Goal: Transaction & Acquisition: Book appointment/travel/reservation

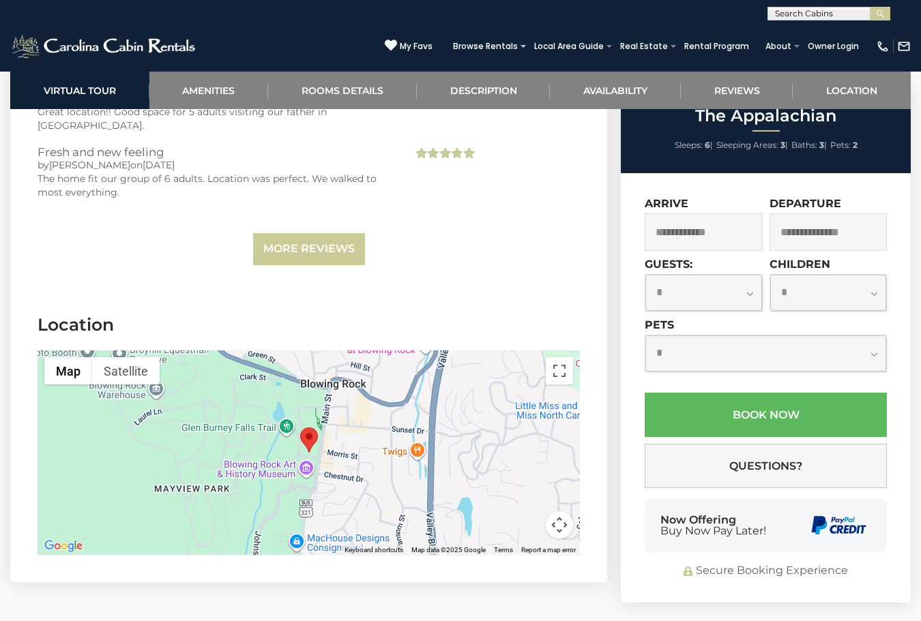
scroll to position [2337, 0]
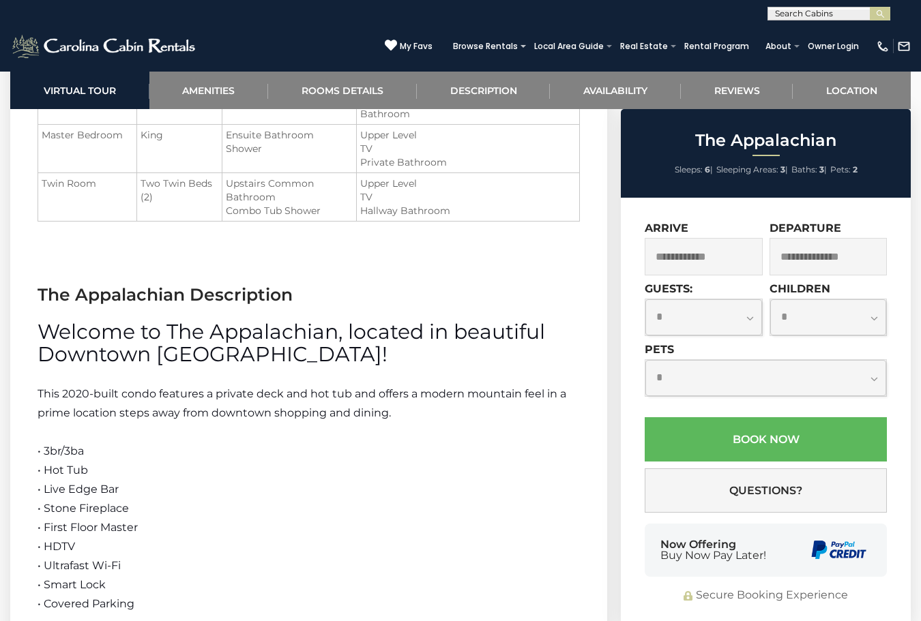
scroll to position [1569, 0]
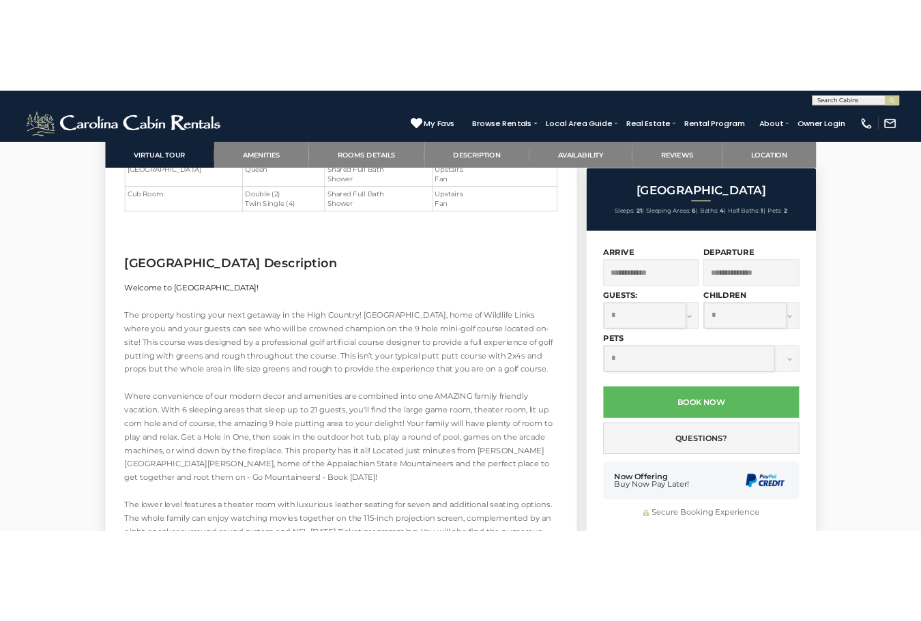
scroll to position [2415, 0]
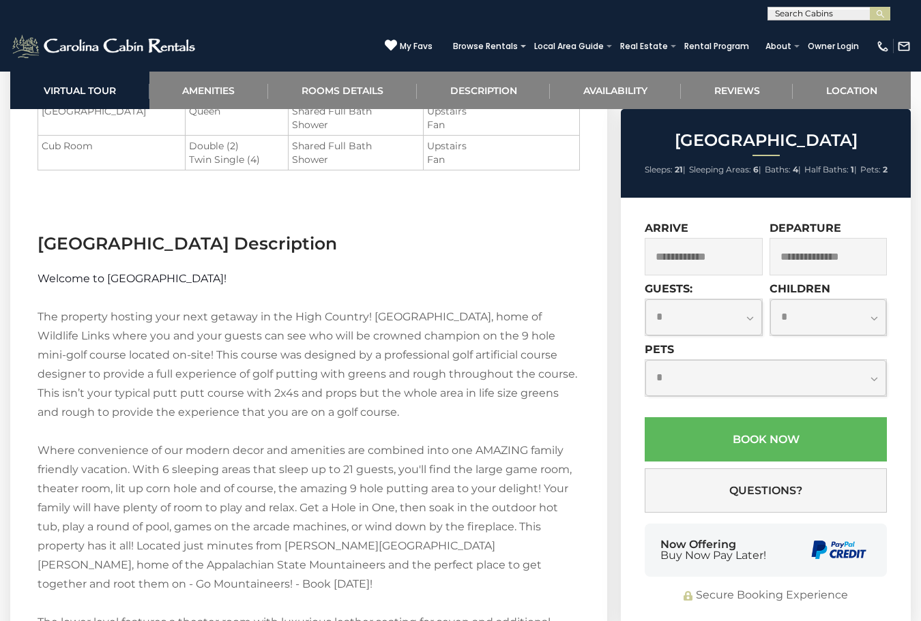
click at [173, 244] on h3 "Wildlife Manor Description" at bounding box center [309, 244] width 542 height 24
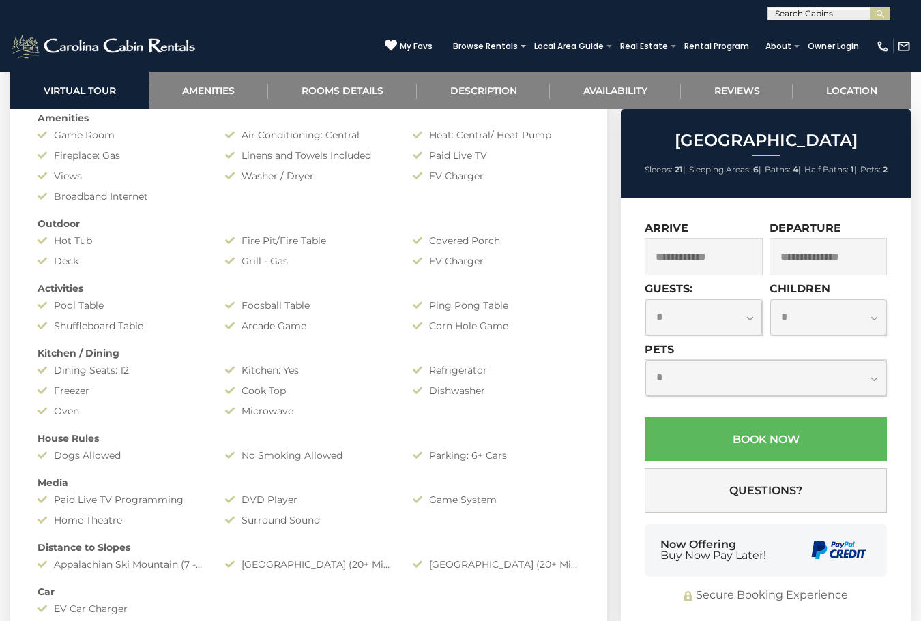
scroll to position [1705, 0]
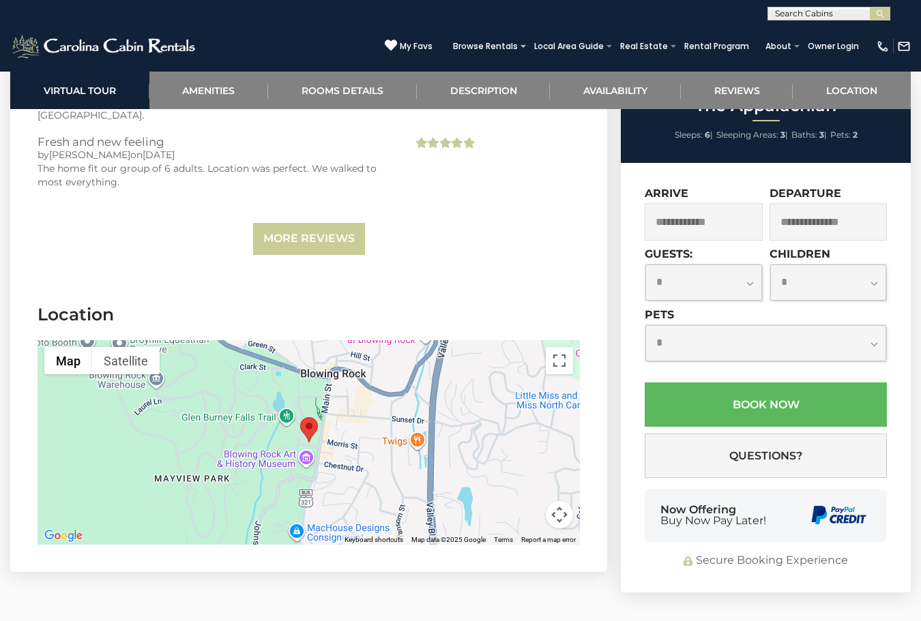
scroll to position [3138, 0]
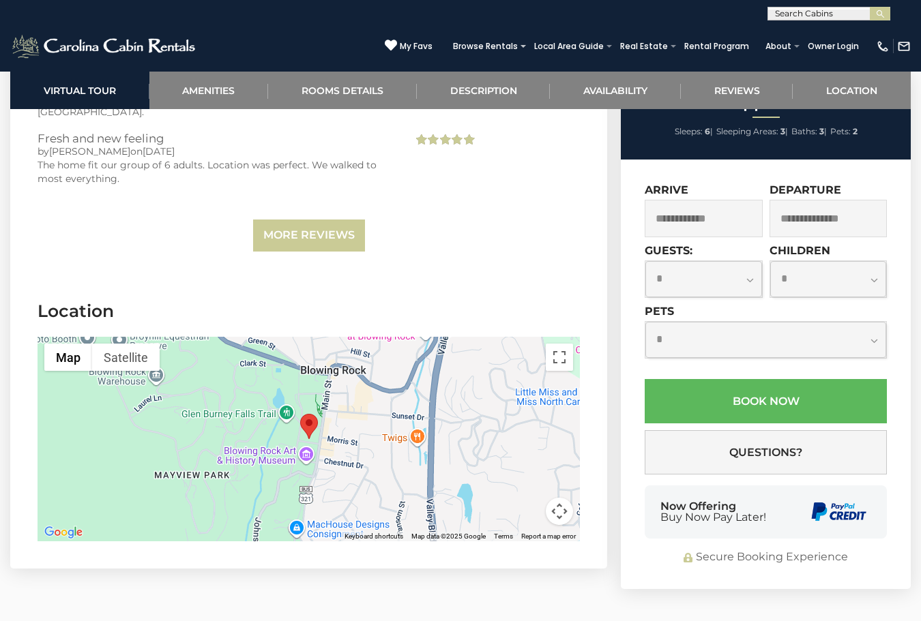
click at [300, 414] on area "The Appalachian" at bounding box center [300, 414] width 0 height 0
click at [126, 347] on button "Satellite" at bounding box center [126, 357] width 68 height 27
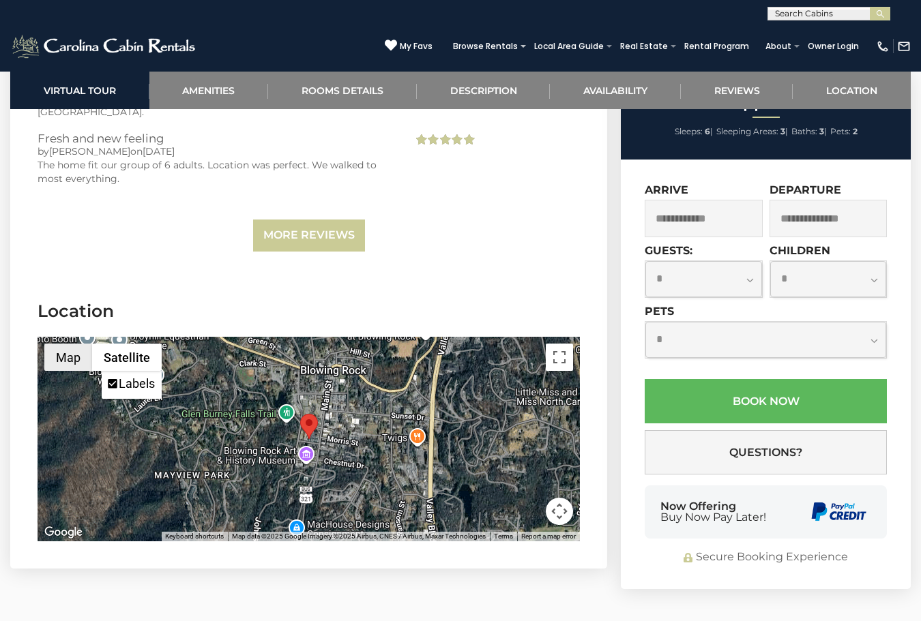
click at [85, 344] on button "Map" at bounding box center [68, 357] width 48 height 27
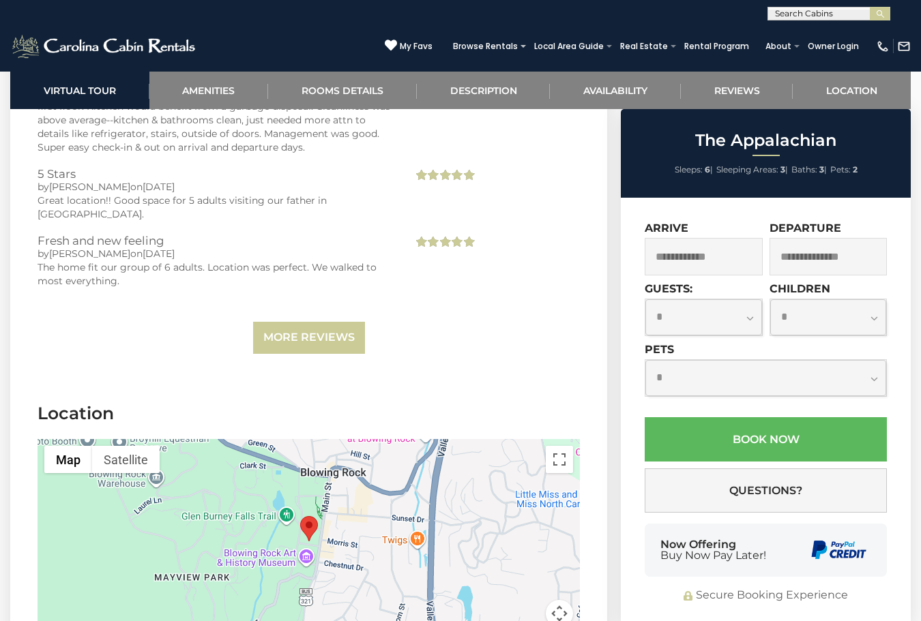
scroll to position [3206, 0]
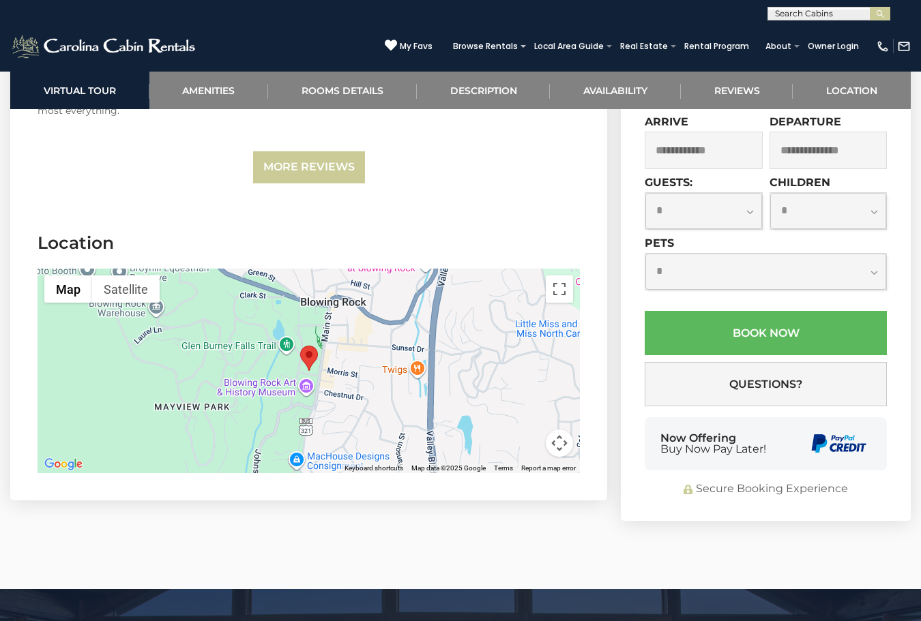
click at [300, 346] on area "The Appalachian" at bounding box center [300, 346] width 0 height 0
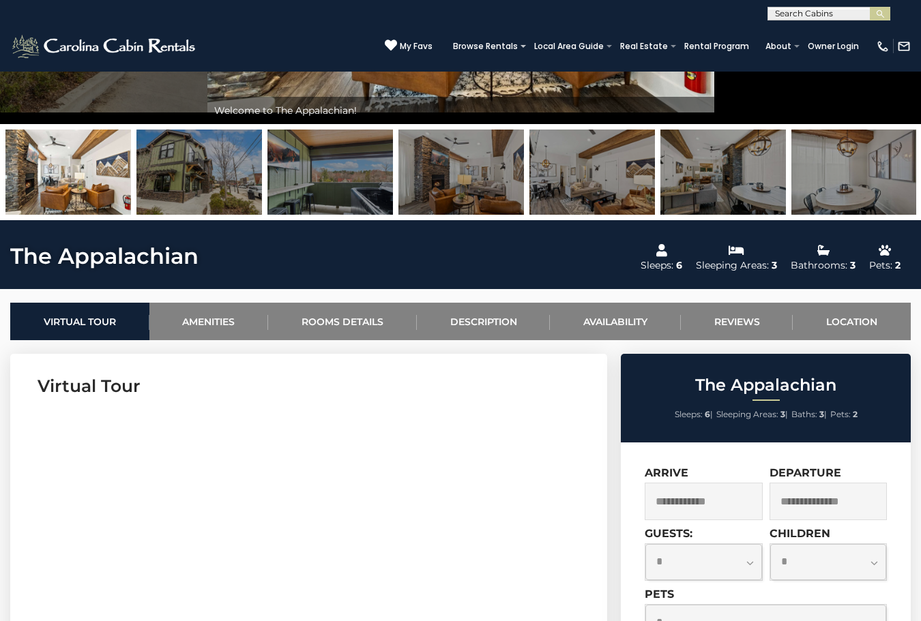
scroll to position [285, 0]
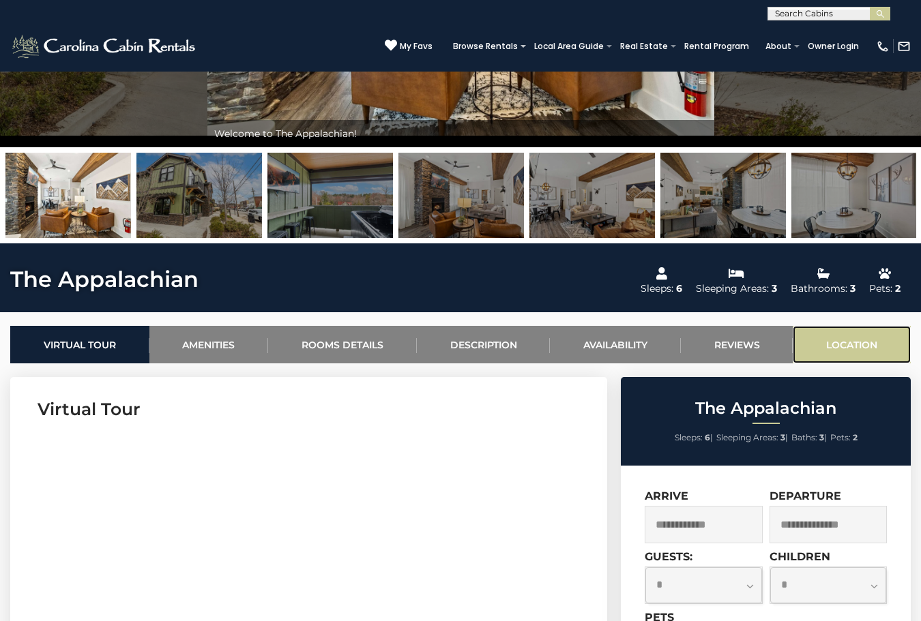
click at [846, 334] on link "Location" at bounding box center [852, 345] width 118 height 38
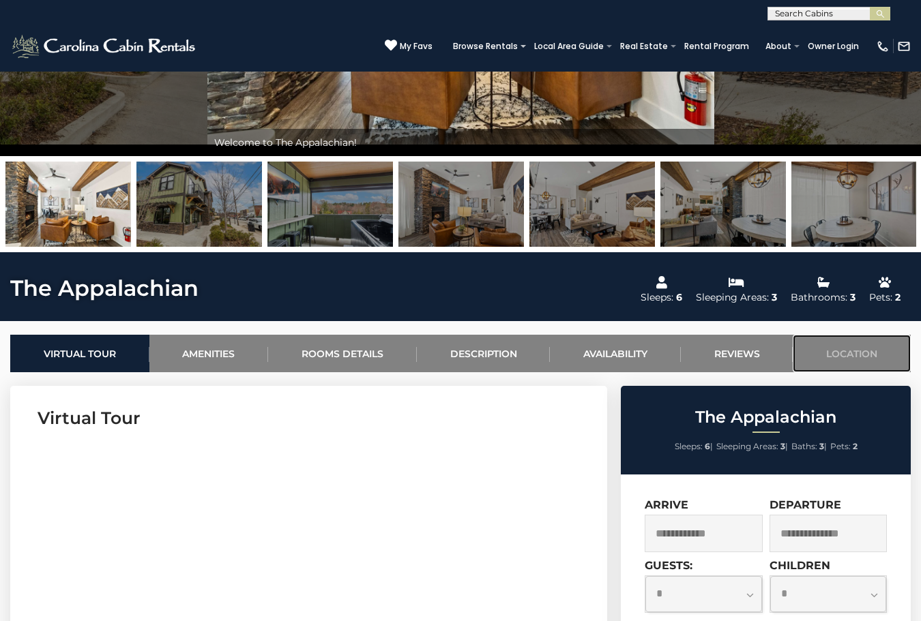
scroll to position [239, 0]
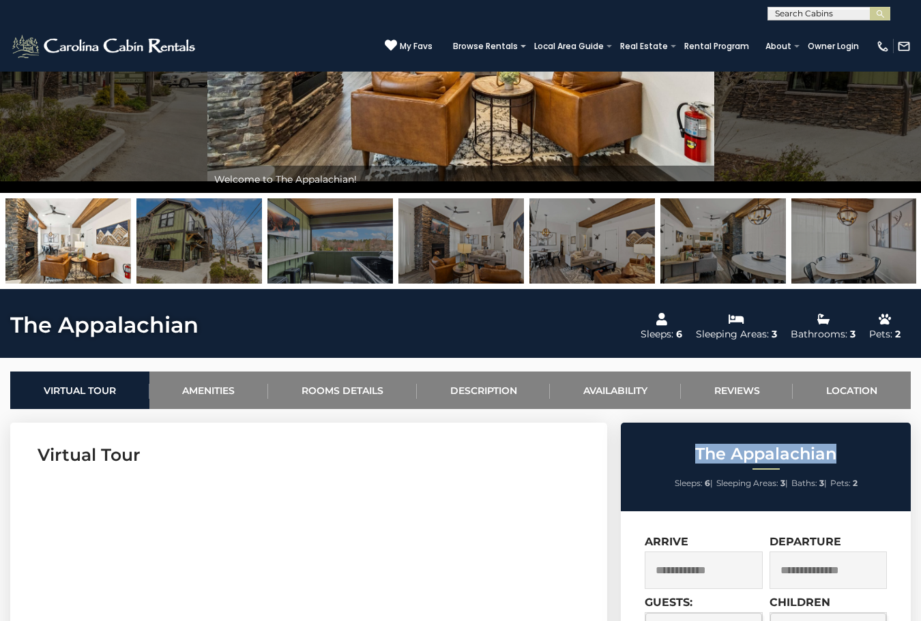
drag, startPoint x: 847, startPoint y: 447, endPoint x: 683, endPoint y: 432, distance: 164.5
click at [683, 432] on div "The Appalachian Sleeps: 6 | Sleeping Areas: 3 | Baths: 3 | Pets: 2" at bounding box center [766, 467] width 290 height 89
copy h2 "The Appalachian"
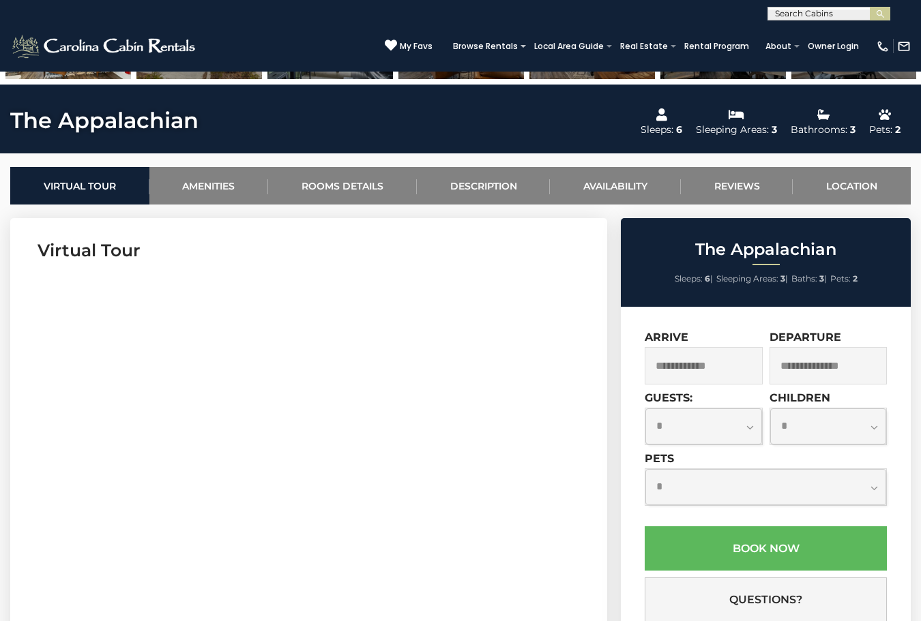
scroll to position [477, 0]
